Goal: Task Accomplishment & Management: Use online tool/utility

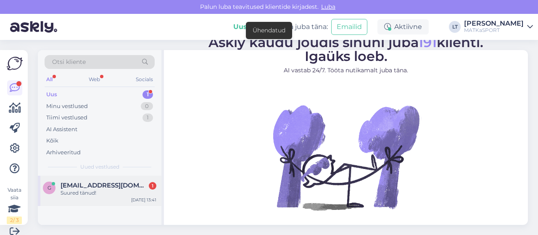
click at [85, 191] on div "Suured tänud!" at bounding box center [109, 193] width 96 height 8
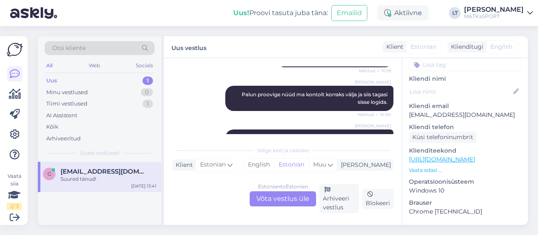
scroll to position [78, 0]
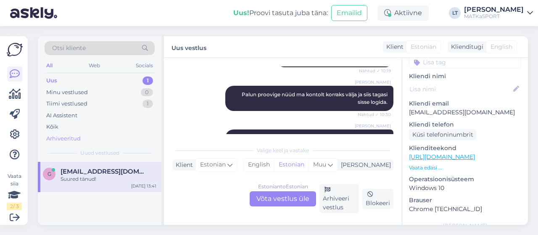
click at [74, 138] on div "Arhiveeritud" at bounding box center [63, 139] width 34 height 8
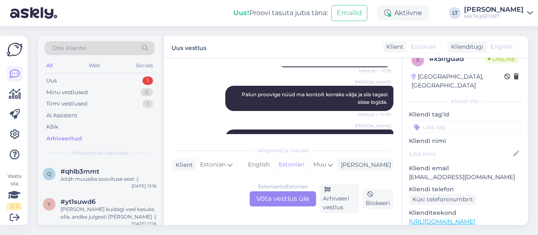
scroll to position [0, 0]
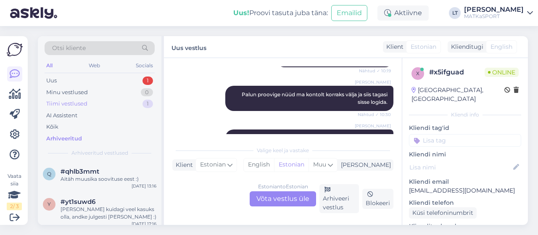
click at [117, 102] on div "Tiimi vestlused 1" at bounding box center [100, 104] width 110 height 12
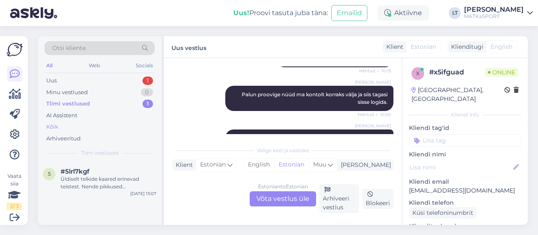
click at [53, 127] on div "Kõik" at bounding box center [52, 127] width 12 height 8
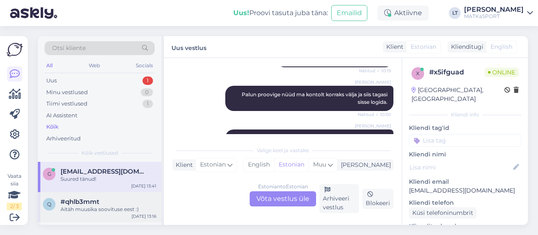
click at [96, 212] on div "Aitäh muusika soovituse eest :)" at bounding box center [109, 210] width 96 height 8
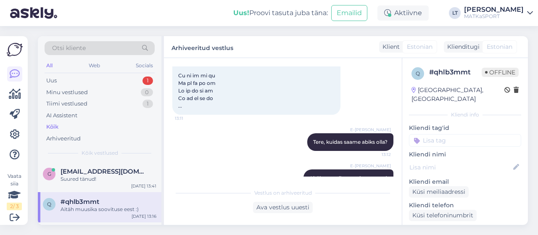
scroll to position [566, 0]
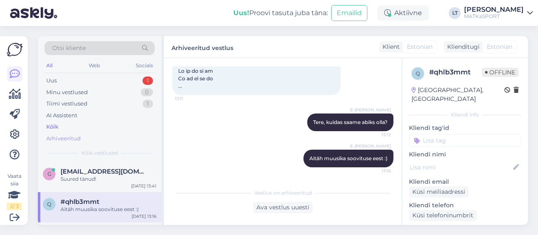
click at [55, 138] on div "Arhiveeritud" at bounding box center [63, 139] width 34 height 8
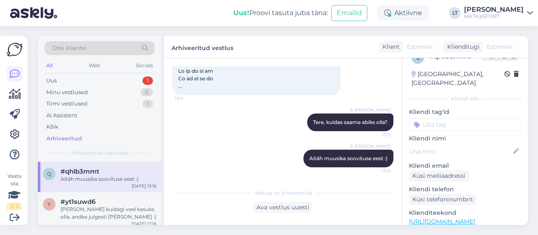
scroll to position [0, 0]
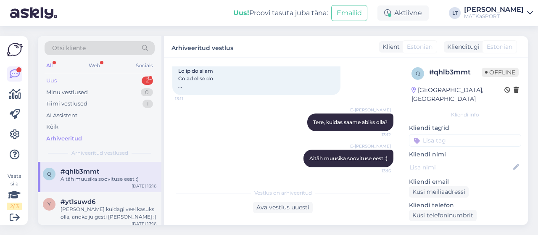
click at [61, 81] on div "Uus 2" at bounding box center [100, 81] width 110 height 12
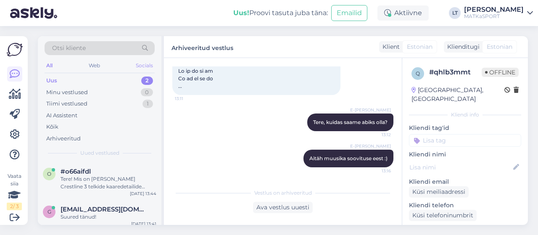
click at [152, 62] on div "Socials" at bounding box center [144, 65] width 21 height 11
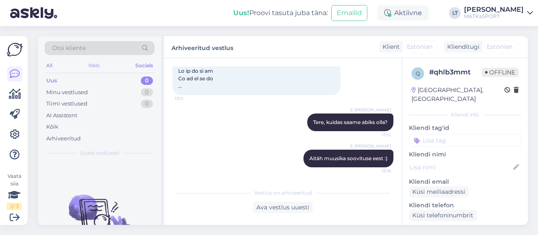
click at [94, 62] on div "Web" at bounding box center [94, 65] width 15 height 11
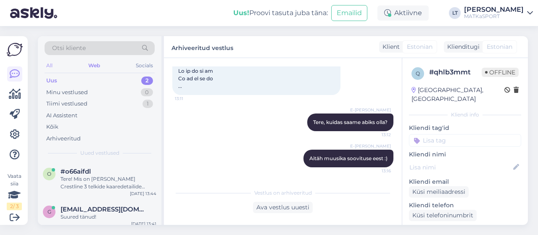
click at [53, 69] on div "All" at bounding box center [50, 65] width 10 height 11
click at [68, 139] on div "Arhiveeritud" at bounding box center [63, 139] width 34 height 8
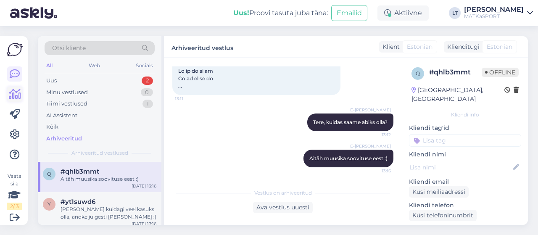
click at [13, 91] on icon at bounding box center [15, 94] width 12 height 10
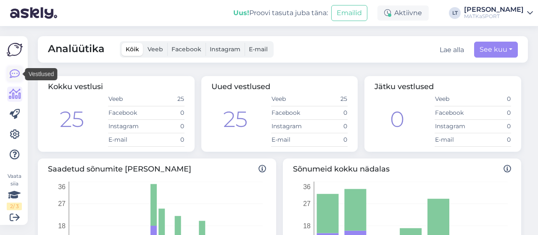
click at [13, 72] on icon at bounding box center [15, 74] width 10 height 10
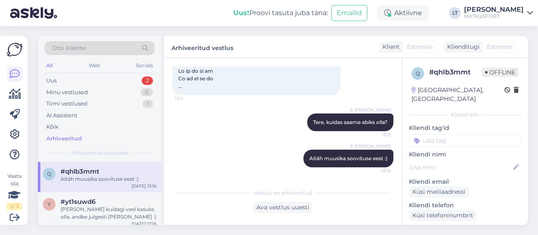
click at [58, 136] on div "Arhiveeritud" at bounding box center [64, 139] width 36 height 8
click at [56, 137] on div "Arhiveeritud" at bounding box center [64, 139] width 36 height 8
click at [65, 137] on div "Arhiveeritud" at bounding box center [64, 139] width 36 height 8
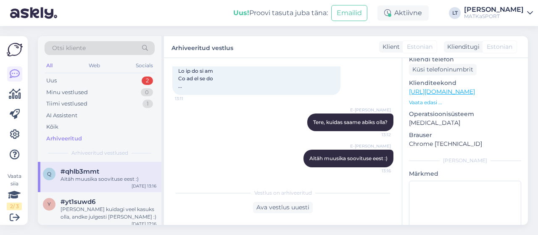
scroll to position [180, 0]
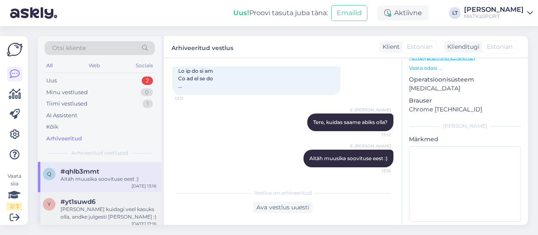
click at [131, 199] on div "#yt1suwd6" at bounding box center [109, 202] width 96 height 8
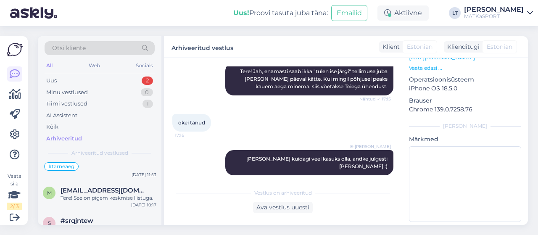
scroll to position [1430, 0]
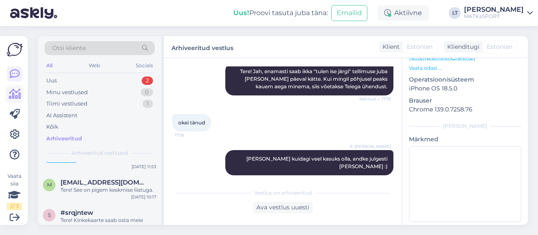
click at [17, 96] on icon at bounding box center [15, 94] width 12 height 10
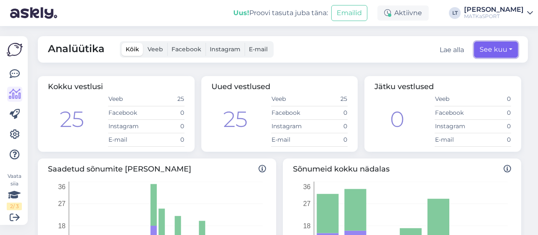
click at [500, 50] on button "See kuu" at bounding box center [497, 50] width 44 height 16
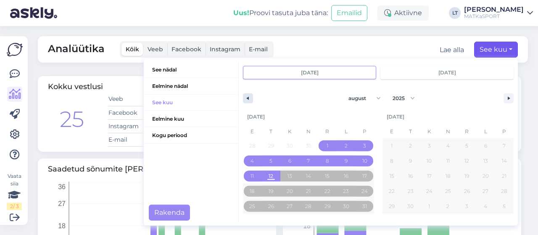
click at [245, 98] on icon "button" at bounding box center [247, 98] width 4 height 3
select select "6"
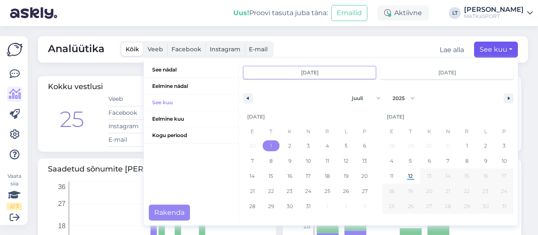
click at [270, 145] on span "1" at bounding box center [271, 145] width 2 height 15
type input "[DATE]"
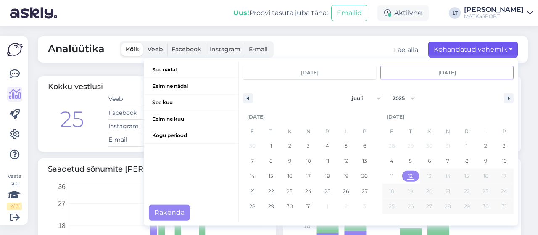
click at [408, 179] on span "12" at bounding box center [410, 176] width 5 height 15
type input "[DATE]"
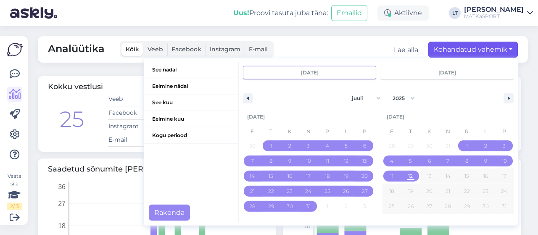
click at [526, 56] on div "Analüütika Kõik Veeb Facebook Instagram E-mail Lae alla Kohandatud vahemik See …" at bounding box center [286, 130] width 506 height 209
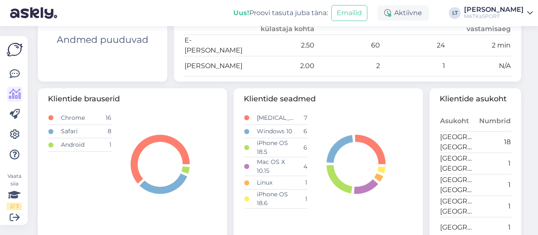
scroll to position [298, 0]
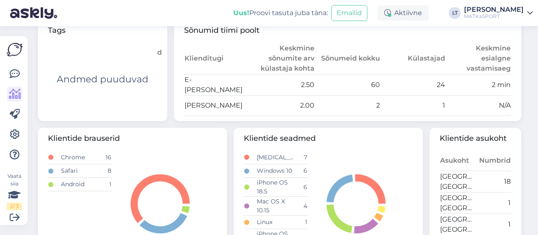
click at [100, 66] on div "Andmed puuduvad" at bounding box center [102, 79] width 109 height 73
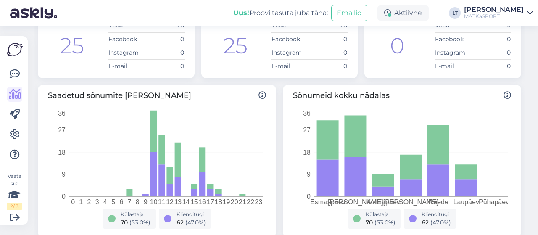
scroll to position [0, 0]
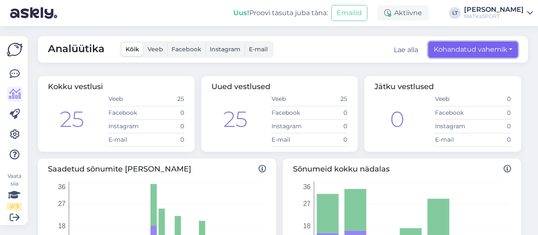
click at [495, 53] on button "Kohandatud vahemik" at bounding box center [474, 50] width 90 height 16
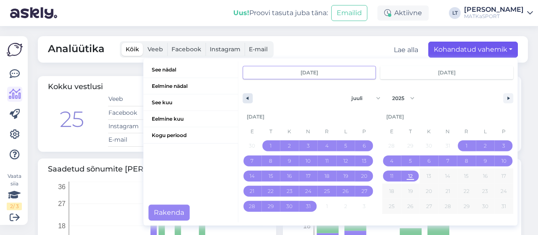
click at [243, 100] on button "button" at bounding box center [248, 98] width 10 height 10
select select "5"
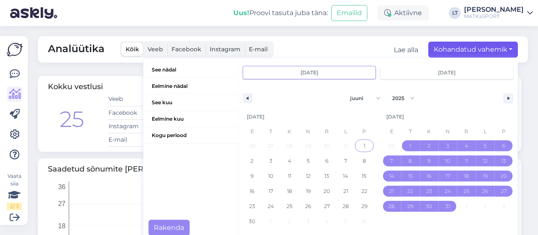
click at [364, 147] on span "1" at bounding box center [365, 145] width 2 height 15
type input "[DATE]"
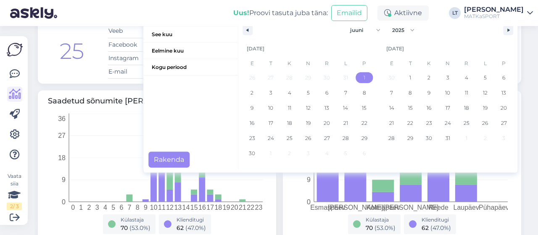
scroll to position [67, 0]
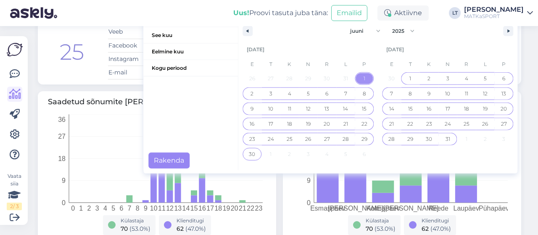
click at [446, 138] on span "31" at bounding box center [448, 139] width 5 height 15
type input "[DATE]"
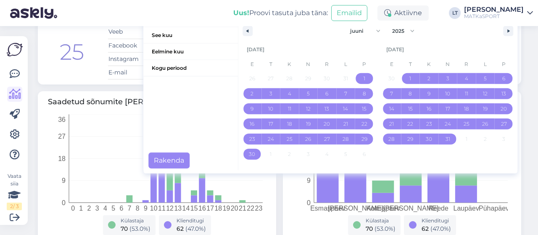
click at [439, 132] on button "31" at bounding box center [448, 139] width 19 height 15
type input "[DATE]"
select select "6"
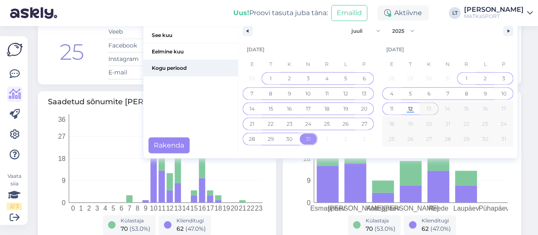
click at [175, 65] on span "Kogu periood" at bounding box center [190, 68] width 95 height 16
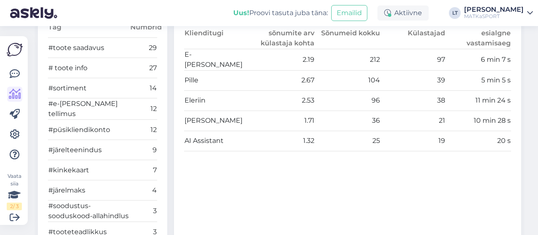
scroll to position [303, 0]
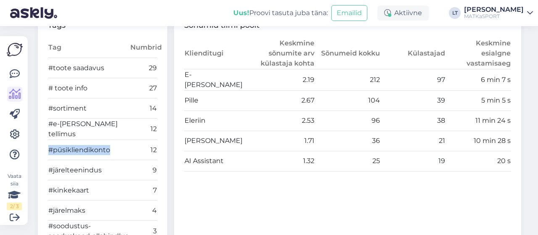
drag, startPoint x: 115, startPoint y: 153, endPoint x: 50, endPoint y: 149, distance: 65.3
click at [50, 149] on td "#püsikliendikonto" at bounding box center [89, 150] width 82 height 20
copy td "#püsikliendikonto"
click at [16, 72] on icon at bounding box center [15, 74] width 10 height 10
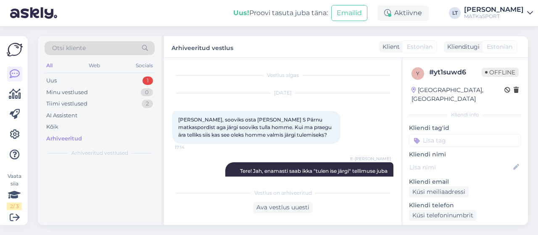
scroll to position [100, 0]
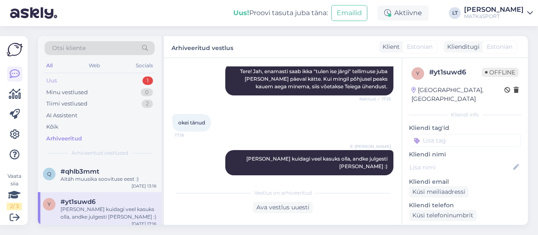
click at [145, 77] on div "1" at bounding box center [148, 81] width 11 height 8
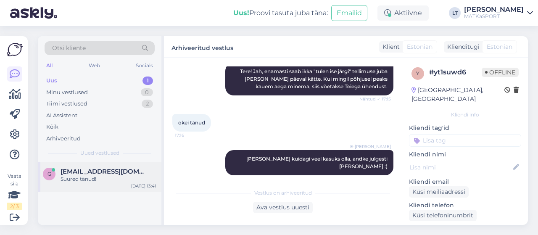
click at [122, 183] on div "g [EMAIL_ADDRESS][DOMAIN_NAME] Suured tänud! [DATE] 13:41" at bounding box center [100, 177] width 124 height 30
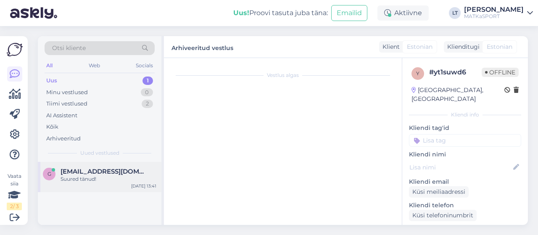
scroll to position [356, 0]
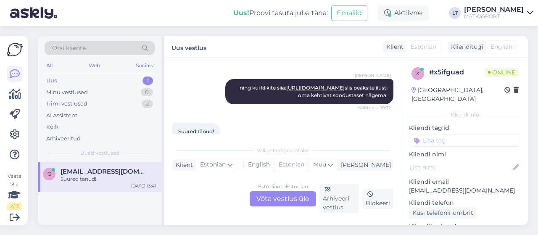
click at [448, 134] on input at bounding box center [465, 140] width 112 height 13
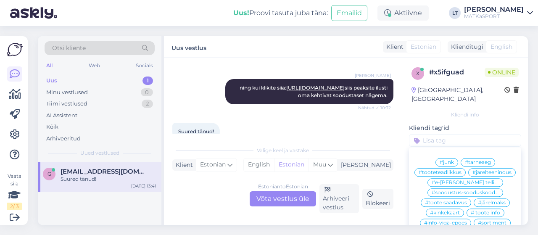
paste input "#püsikliendikonto"
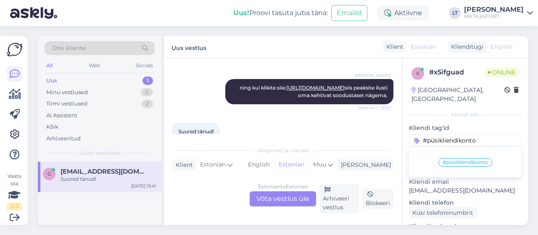
type input "#püsikliendikonto"
click at [465, 160] on span "#püsikliendikonto" at bounding box center [465, 162] width 45 height 5
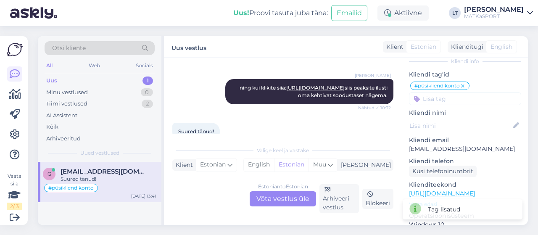
scroll to position [74, 0]
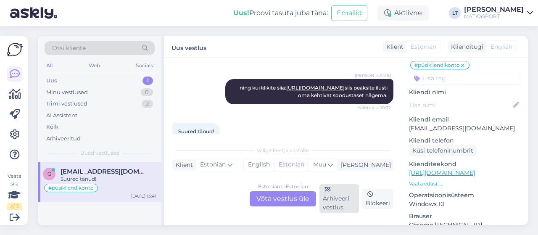
click at [343, 196] on div "Arhiveeri vestlus" at bounding box center [340, 198] width 40 height 29
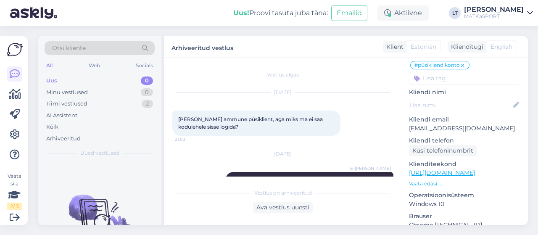
scroll to position [0, 0]
